Goal: Check status: Check status

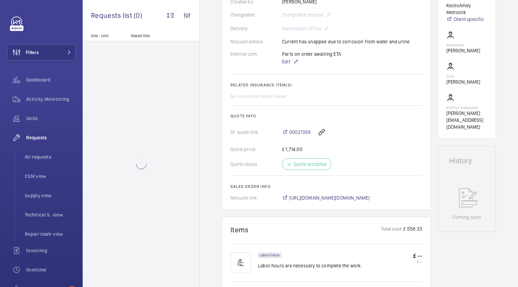
scroll to position [206, 0]
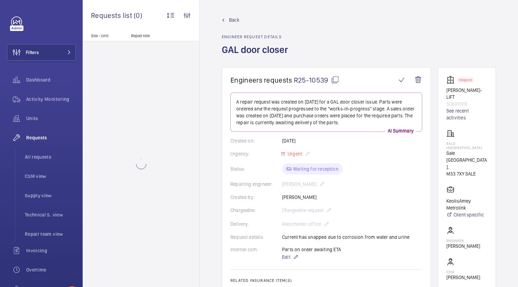
scroll to position [69, 0]
